Goal: Transaction & Acquisition: Purchase product/service

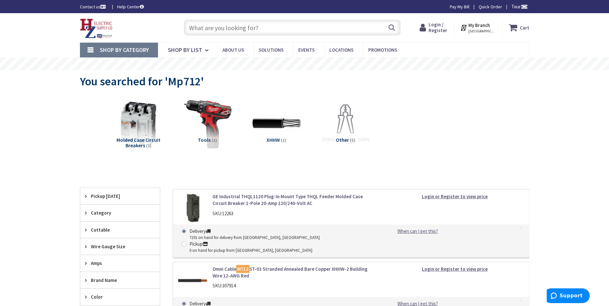
click at [194, 31] on input "text" at bounding box center [292, 28] width 217 height 16
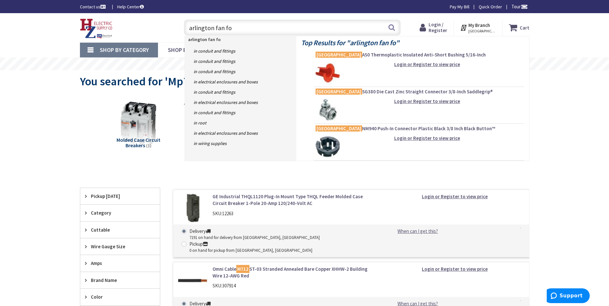
type input "arlington fan fox"
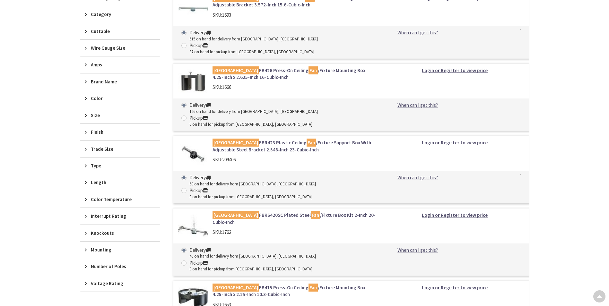
scroll to position [257, 0]
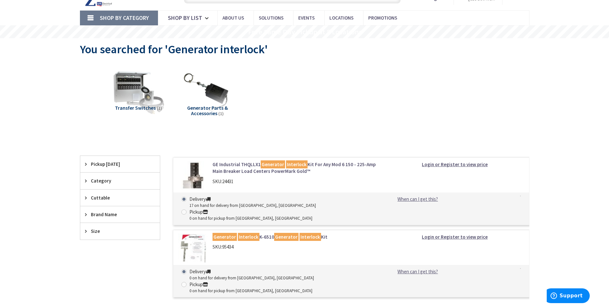
click at [265, 234] on link "Generator Interlock K-6510 Generator Interlock Kit" at bounding box center [293, 237] width 163 height 7
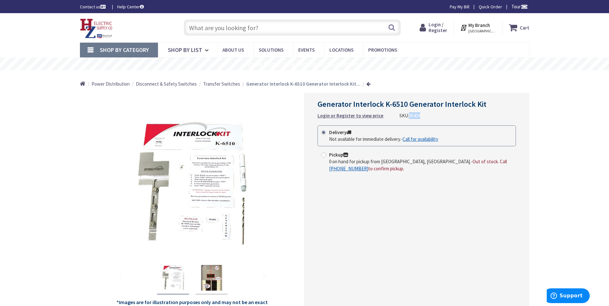
drag, startPoint x: 407, startPoint y: 116, endPoint x: 426, endPoint y: 118, distance: 18.7
click at [426, 118] on div "Generator Interlock K-6510 Generator Interlock Kit Login or Register to view pr…" at bounding box center [416, 109] width 198 height 19
drag, startPoint x: 426, startPoint y: 118, endPoint x: 413, endPoint y: 116, distance: 13.2
copy span "95434"
